Goal: Entertainment & Leisure: Consume media (video, audio)

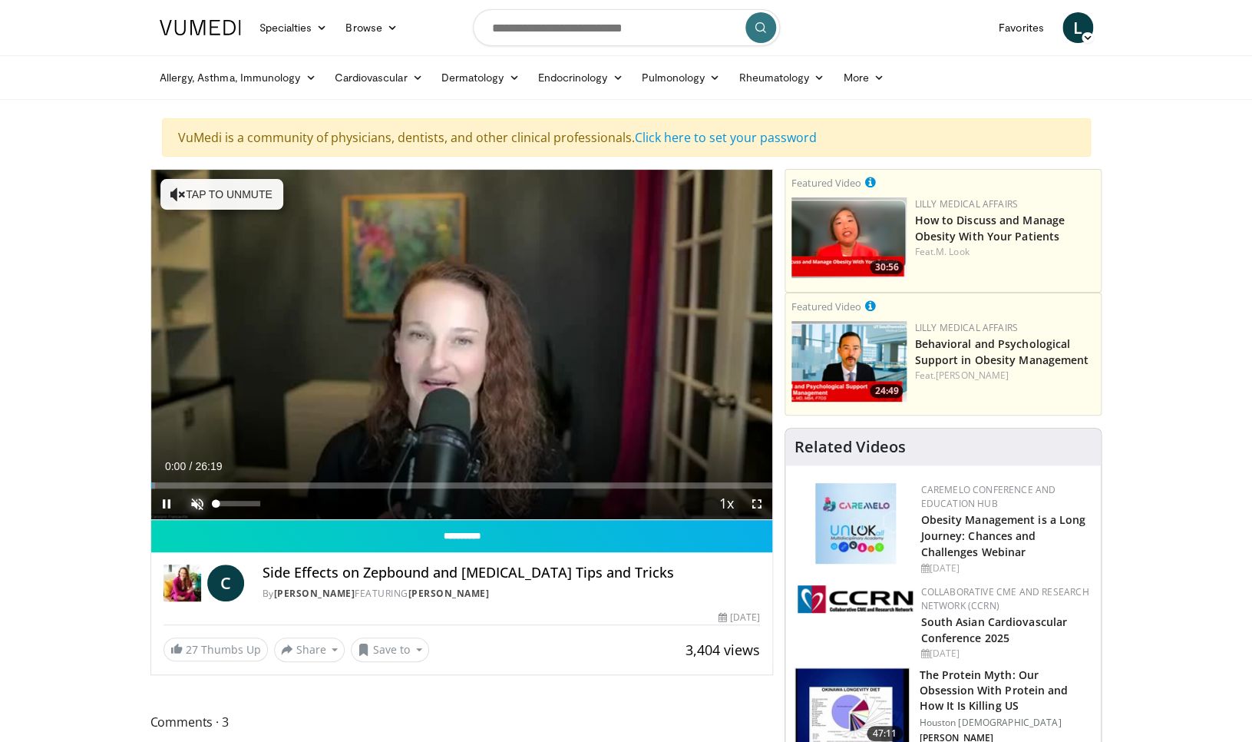
click at [198, 508] on span "Video Player" at bounding box center [197, 503] width 31 height 31
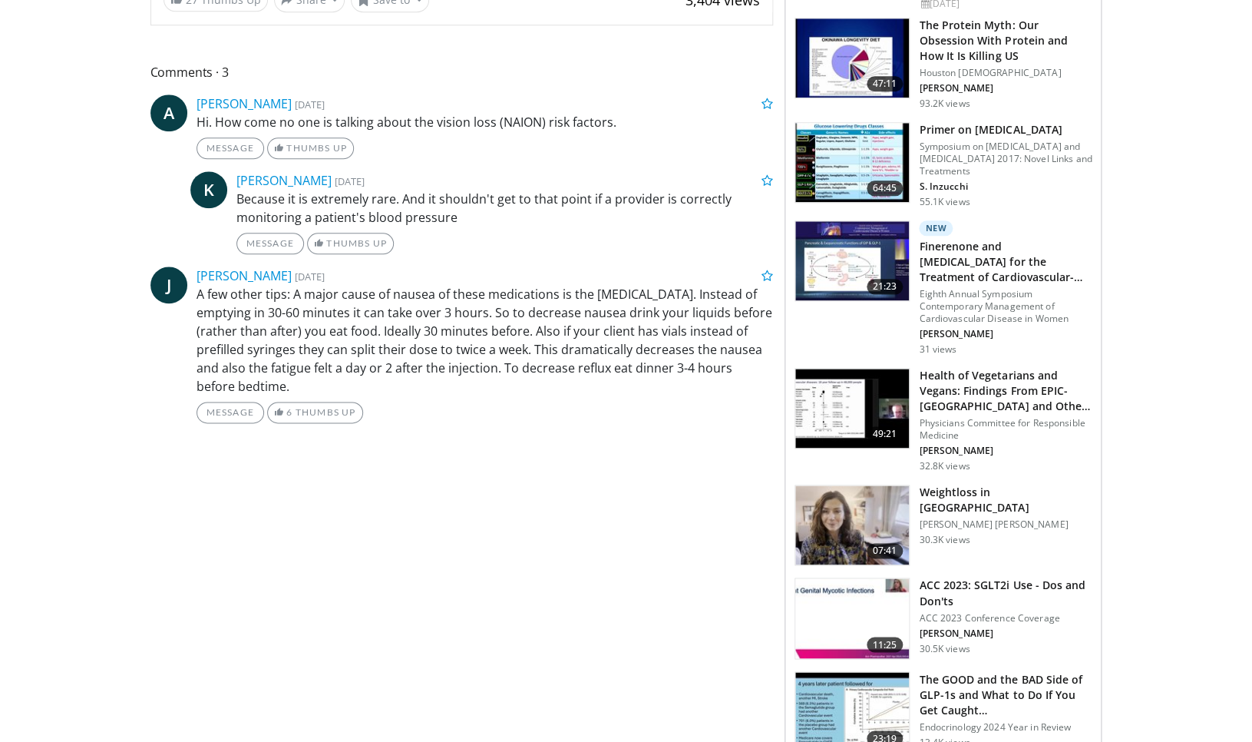
scroll to position [654, 0]
